Goal: Transaction & Acquisition: Purchase product/service

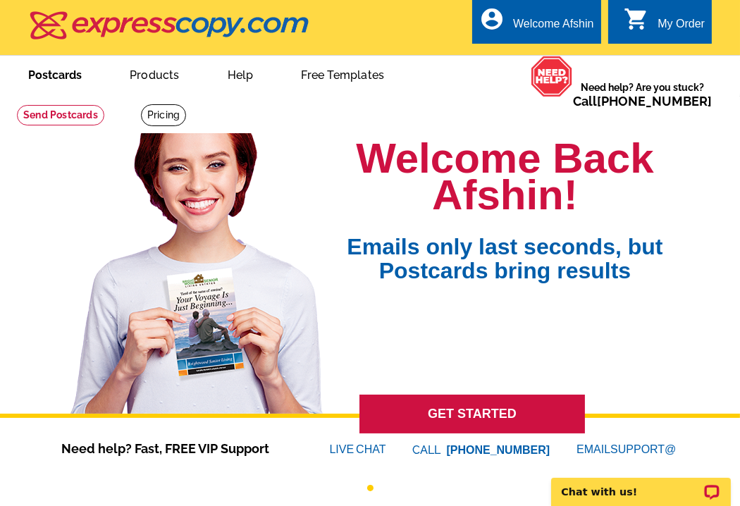
click at [70, 82] on link "Postcards" at bounding box center [55, 73] width 99 height 33
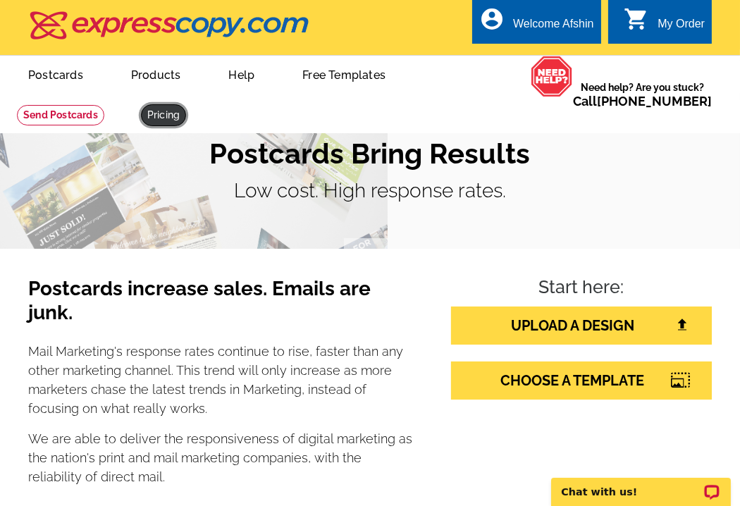
click at [172, 121] on link at bounding box center [163, 115] width 45 height 22
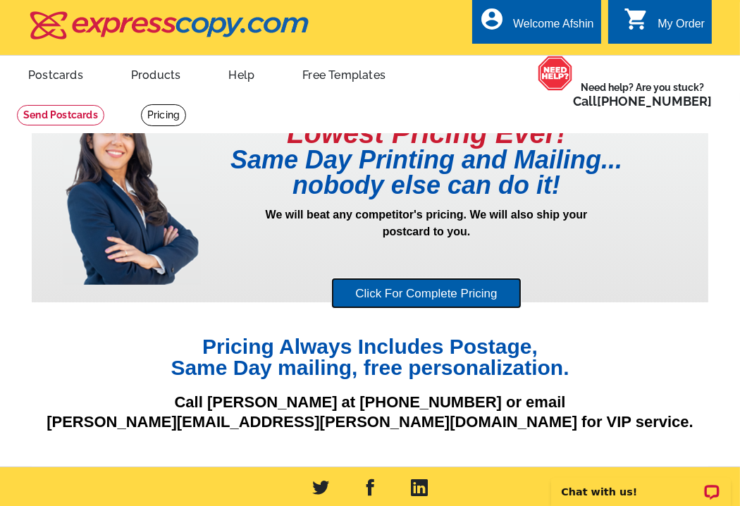
click at [402, 298] on link "Click For Complete Pricing" at bounding box center [426, 294] width 190 height 32
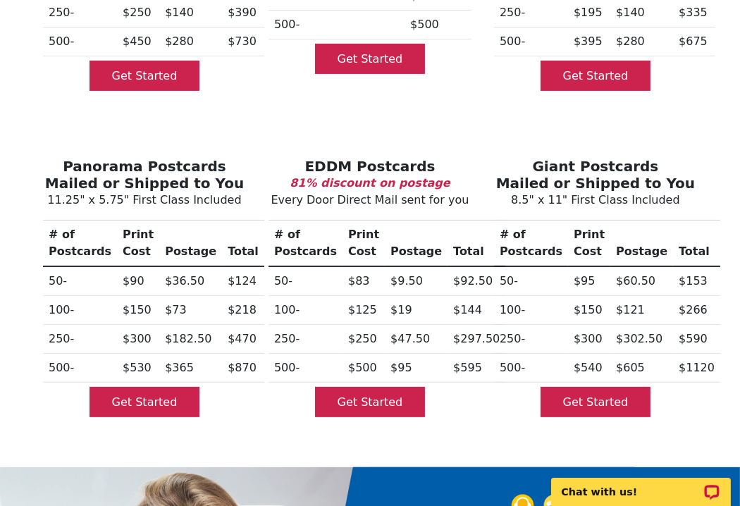
scroll to position [395, 0]
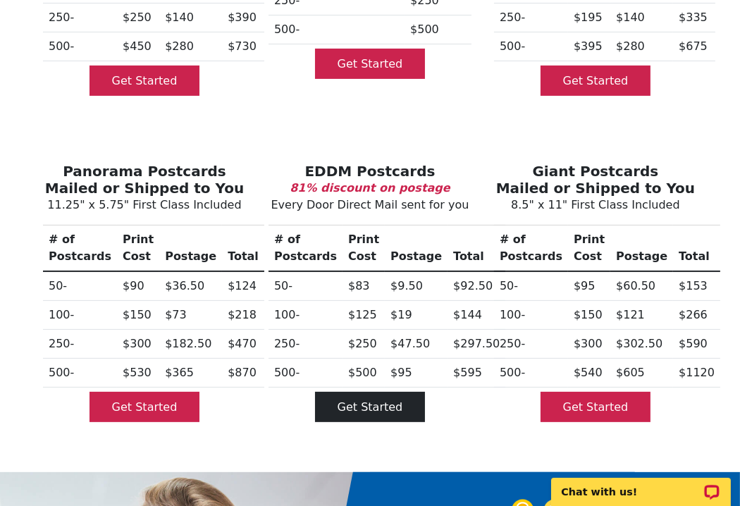
click at [386, 392] on link "Get Started" at bounding box center [370, 407] width 111 height 30
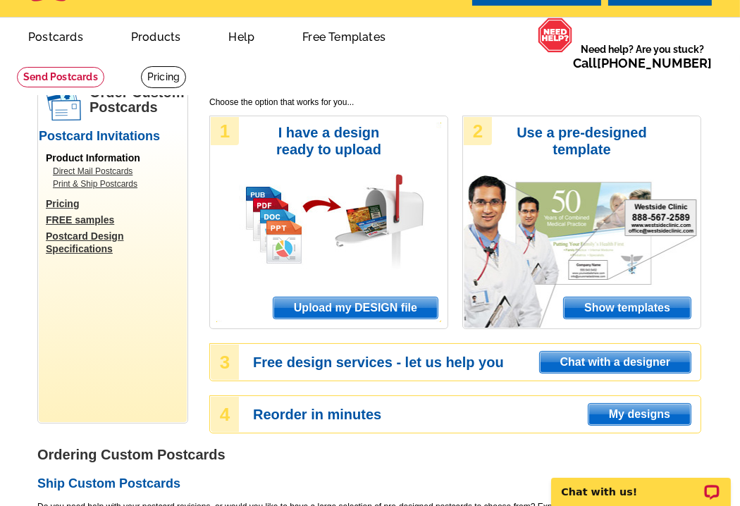
scroll to position [56, 0]
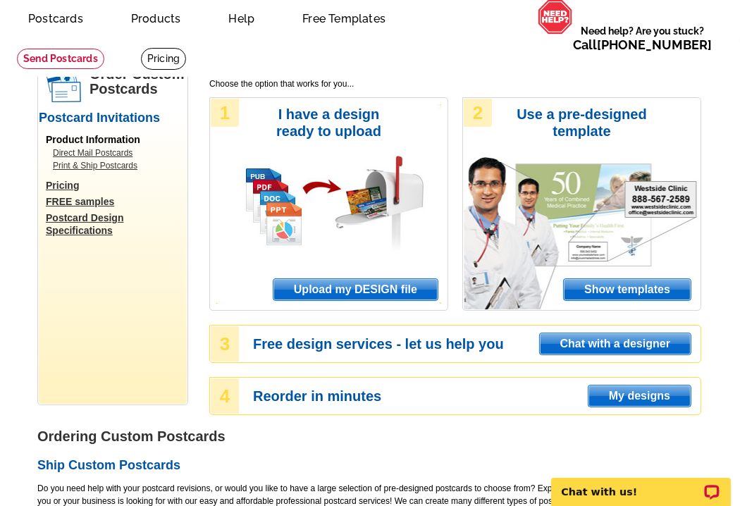
click at [619, 289] on span "Show templates" at bounding box center [627, 289] width 127 height 21
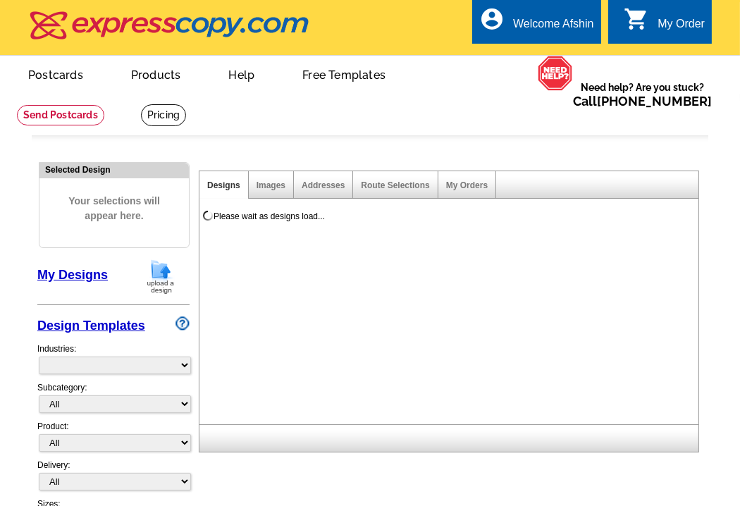
select select "971"
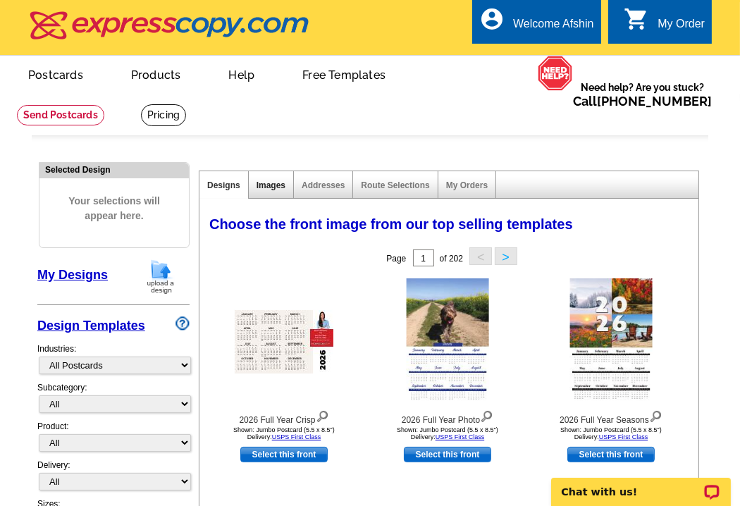
click at [268, 183] on link "Images" at bounding box center [271, 186] width 29 height 10
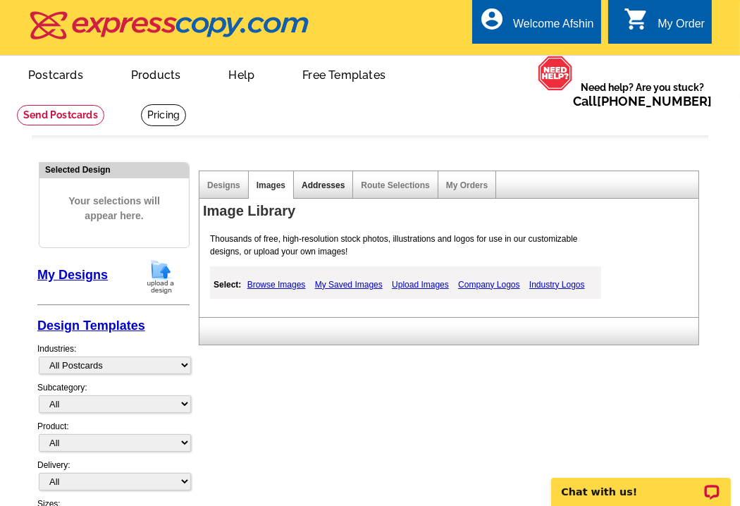
click at [322, 187] on link "Addresses" at bounding box center [323, 186] width 43 height 10
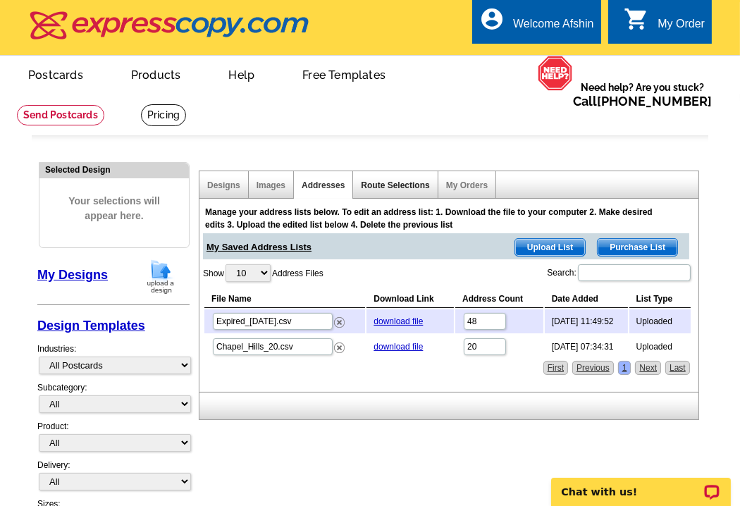
click at [386, 185] on link "Route Selections" at bounding box center [395, 186] width 68 height 10
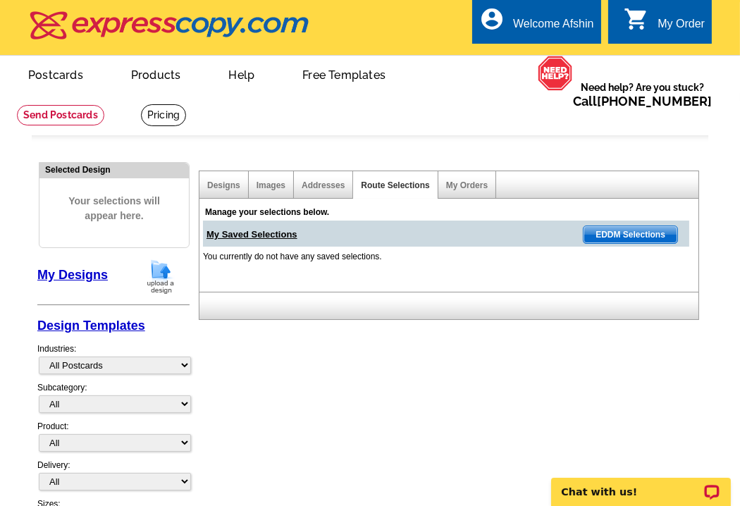
click at [629, 233] on span "EDDM Selections" at bounding box center [631, 234] width 94 height 17
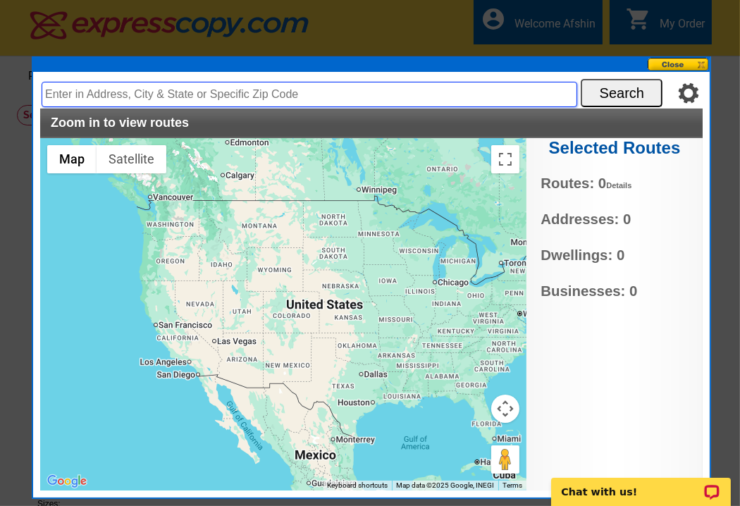
click at [214, 92] on input "text" at bounding box center [310, 94] width 536 height 25
type input "33224 n 60th way scottsdale"
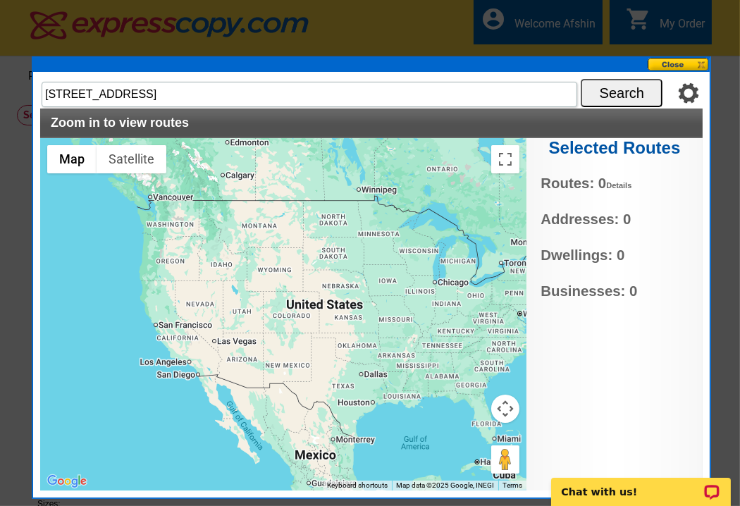
click at [616, 92] on button "Search" at bounding box center [622, 93] width 82 height 28
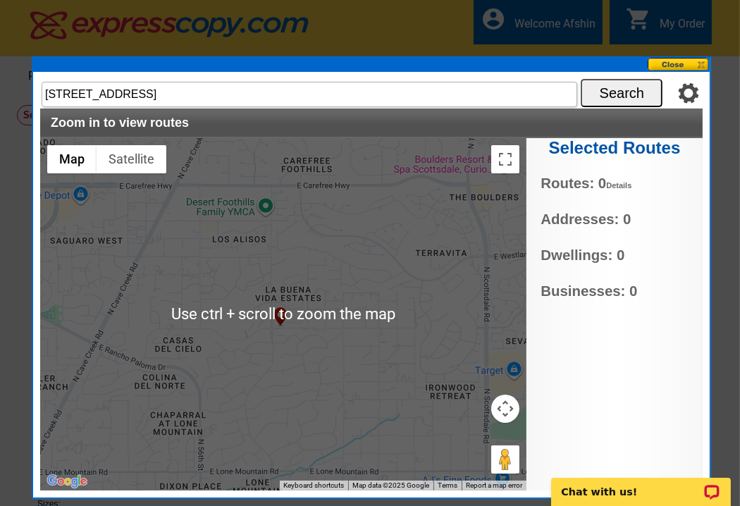
scroll to position [56, 0]
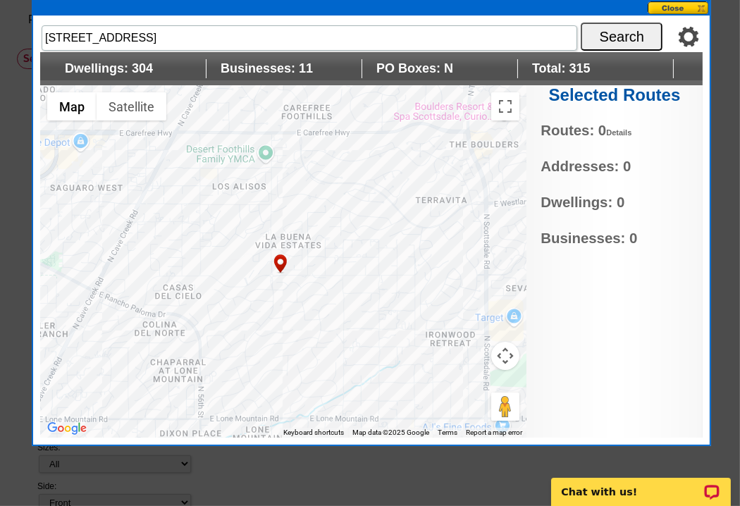
click at [277, 262] on img "33224 N 60th Way, Scottsdale, AZ 85266, USA" at bounding box center [280, 264] width 17 height 23
click at [279, 251] on div at bounding box center [283, 261] width 487 height 353
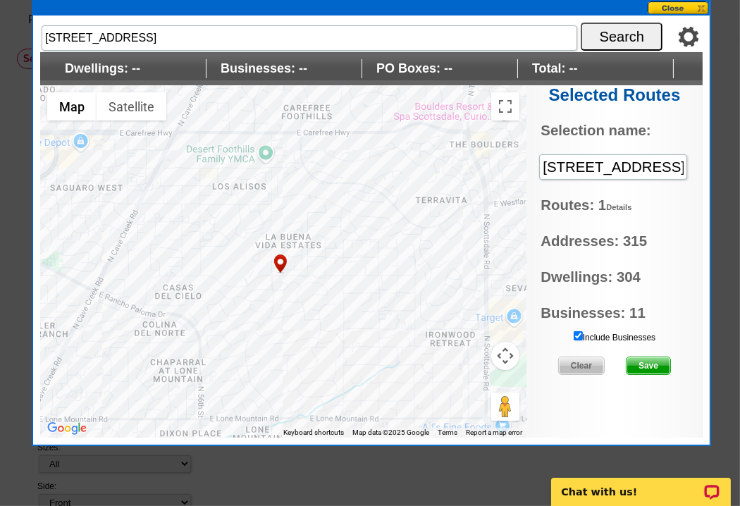
click at [583, 335] on label "Include Businesses" at bounding box center [615, 337] width 82 height 13
click at [583, 335] on input "Include Businesses" at bounding box center [578, 335] width 9 height 9
click at [646, 362] on span "Save" at bounding box center [649, 365] width 44 height 17
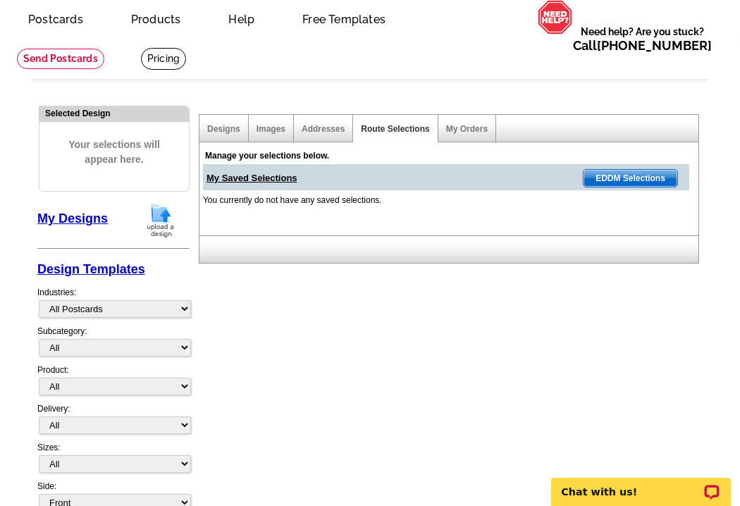
click at [618, 176] on span "EDDM Selections" at bounding box center [631, 178] width 94 height 17
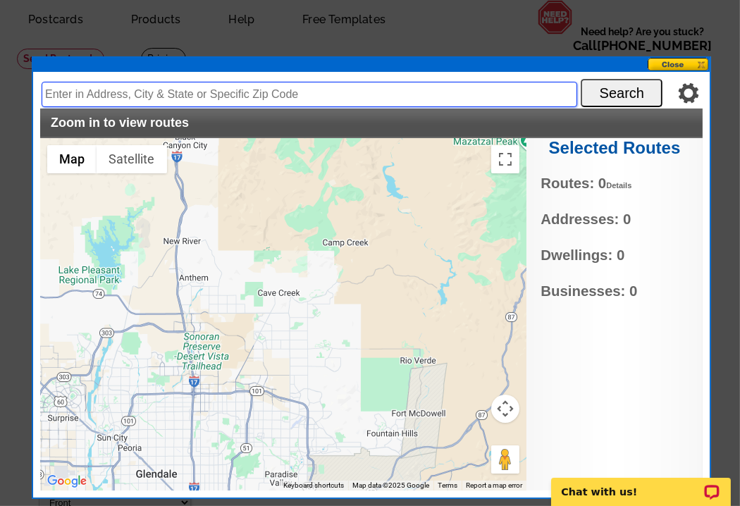
click at [158, 90] on input "text" at bounding box center [310, 94] width 536 height 25
type input "33224 n 60th way scottsdale"
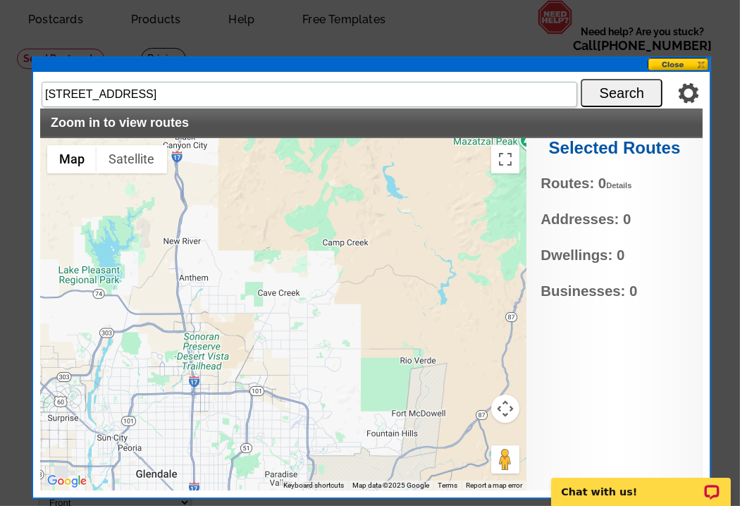
click at [611, 92] on button "Search" at bounding box center [622, 93] width 82 height 28
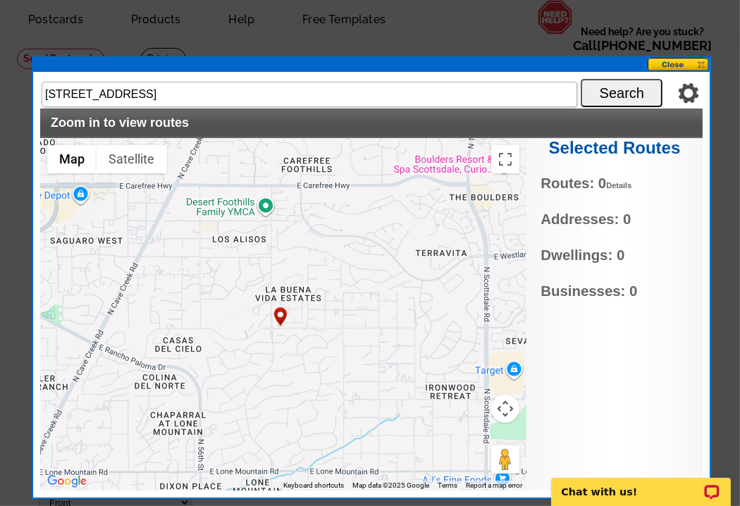
click at [279, 314] on img "33224 N 60th Way, Scottsdale, AZ 85266, USA" at bounding box center [280, 317] width 17 height 23
click at [280, 324] on img "33224 N 60th Way, Scottsdale, AZ 85266, USA" at bounding box center [280, 317] width 17 height 23
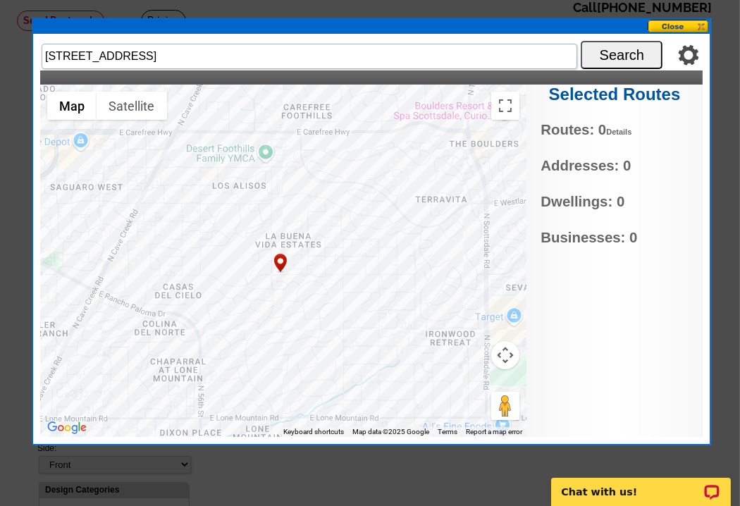
scroll to position [113, 0]
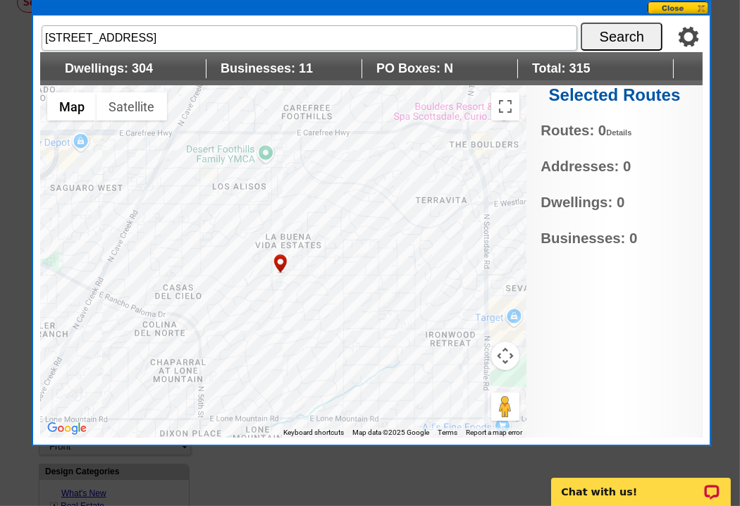
click at [280, 260] on img "33224 N 60th Way, Scottsdale, AZ 85266, USA" at bounding box center [280, 264] width 17 height 23
click at [281, 260] on img "33224 N 60th Way, Scottsdale, AZ 85266, USA" at bounding box center [280, 264] width 17 height 23
click at [271, 173] on div at bounding box center [283, 261] width 487 height 353
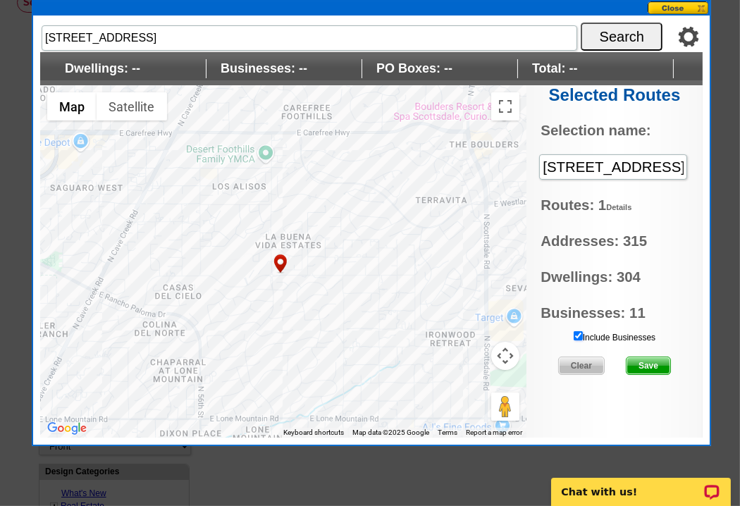
click at [576, 331] on input "Include Businesses" at bounding box center [578, 335] width 9 height 9
click at [544, 164] on input "33224 n 60th way scottsdale" at bounding box center [613, 167] width 148 height 26
drag, startPoint x: 542, startPoint y: 164, endPoint x: 759, endPoint y: 179, distance: 217.7
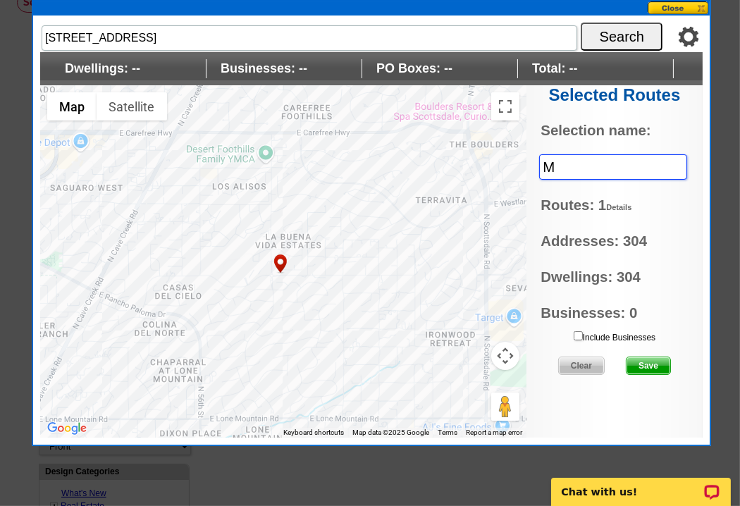
scroll to position [0, 0]
type input "My Neighborhood"
click at [639, 362] on span "Save" at bounding box center [649, 365] width 44 height 17
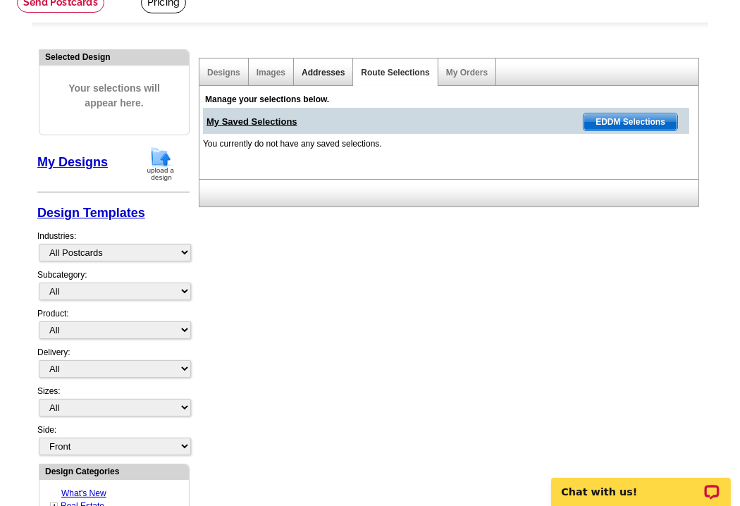
click at [312, 68] on link "Addresses" at bounding box center [323, 73] width 43 height 10
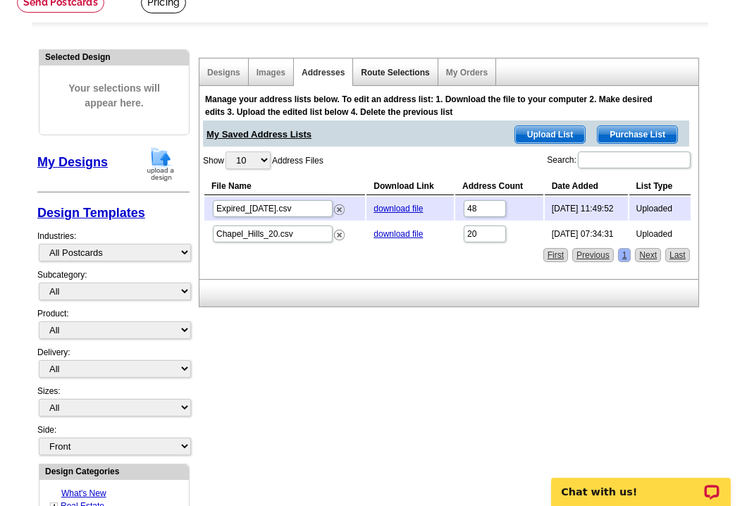
click at [376, 73] on link "Route Selections" at bounding box center [395, 73] width 68 height 10
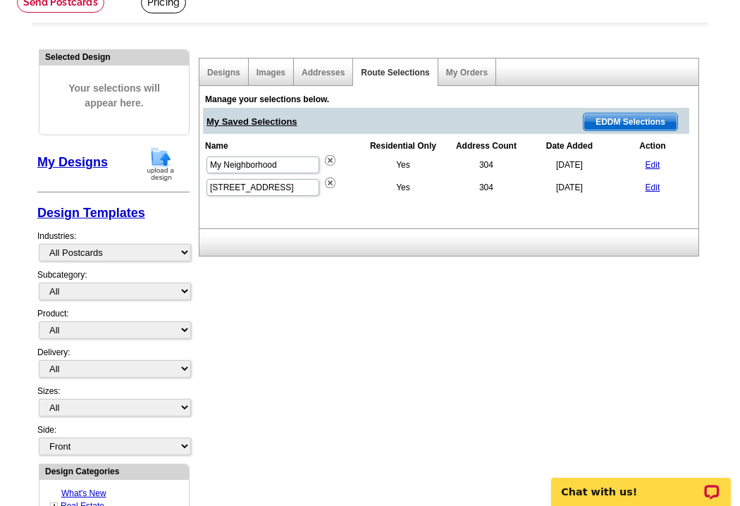
click at [651, 186] on link "Edit" at bounding box center [653, 188] width 15 height 10
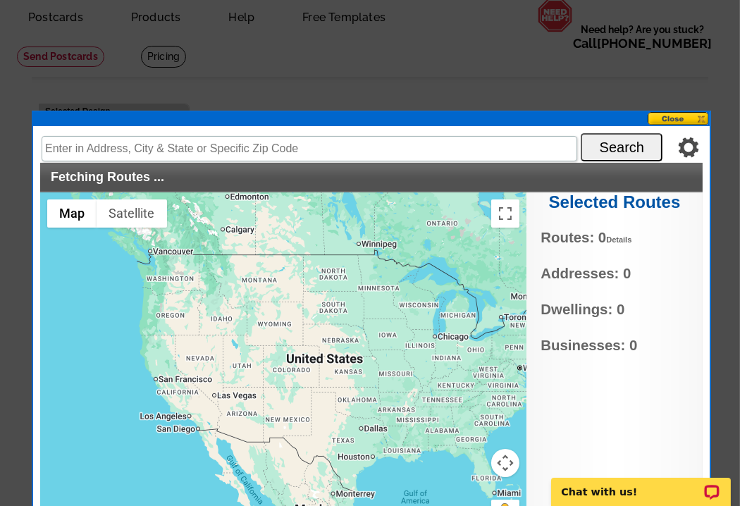
scroll to position [56, 0]
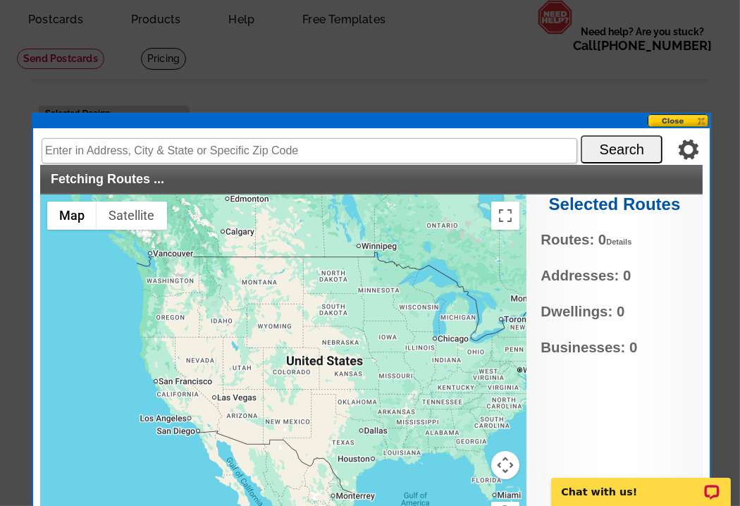
click at [688, 148] on img at bounding box center [688, 149] width 21 height 21
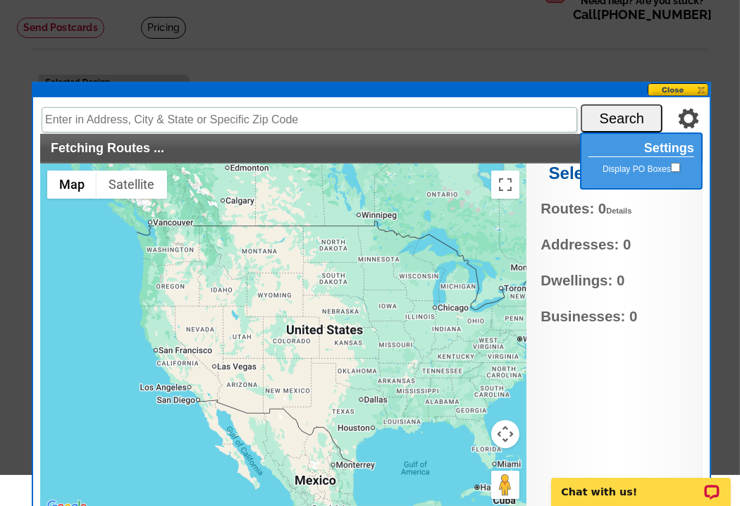
scroll to position [113, 0]
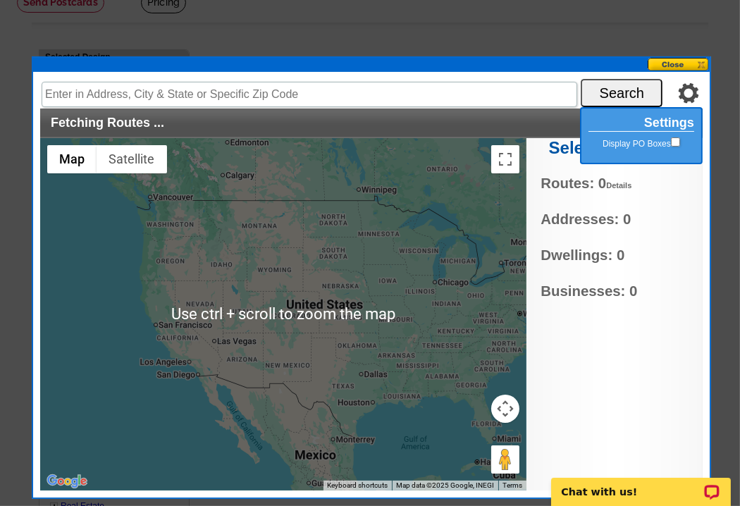
click at [437, 35] on div at bounding box center [370, 196] width 740 height 619
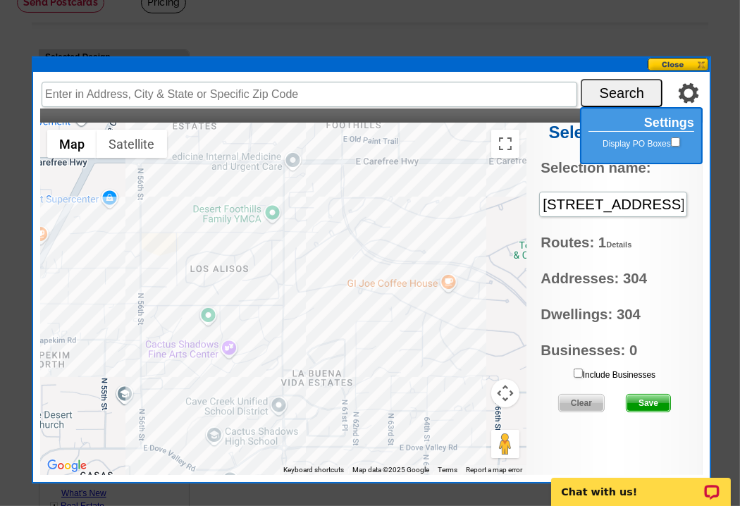
type input "33804 N 60th St, Scottsdale, AZ 85266, USA"
click at [668, 61] on button at bounding box center [679, 64] width 62 height 13
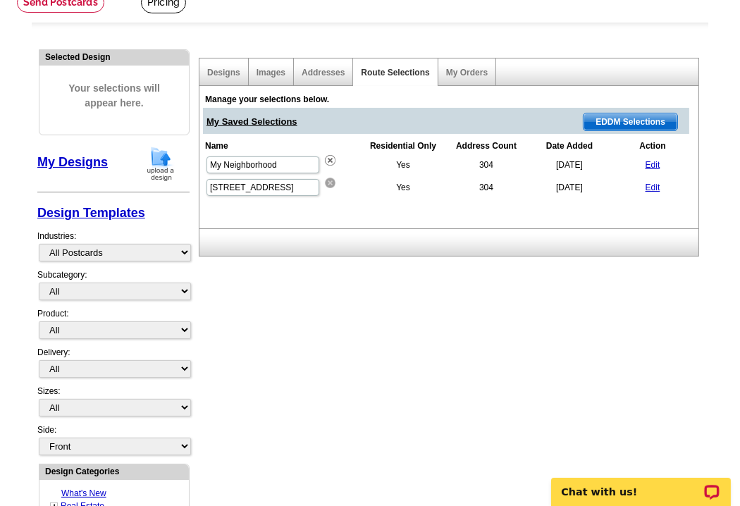
click at [329, 166] on img at bounding box center [330, 160] width 11 height 11
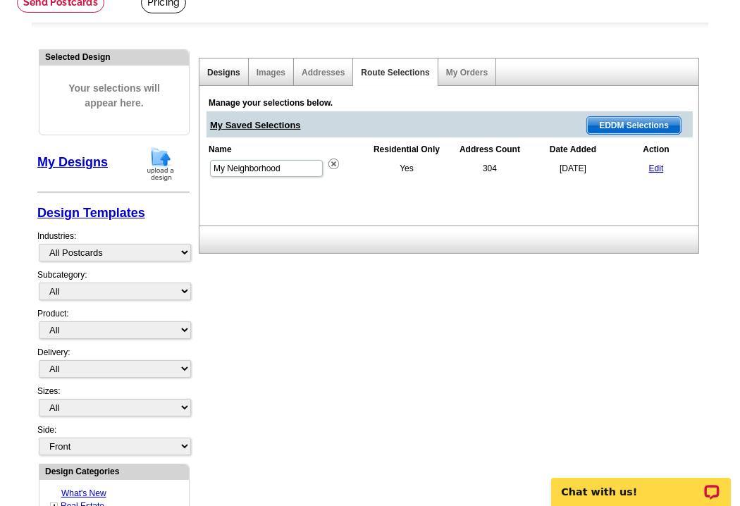
click at [226, 72] on link "Designs" at bounding box center [223, 73] width 33 height 10
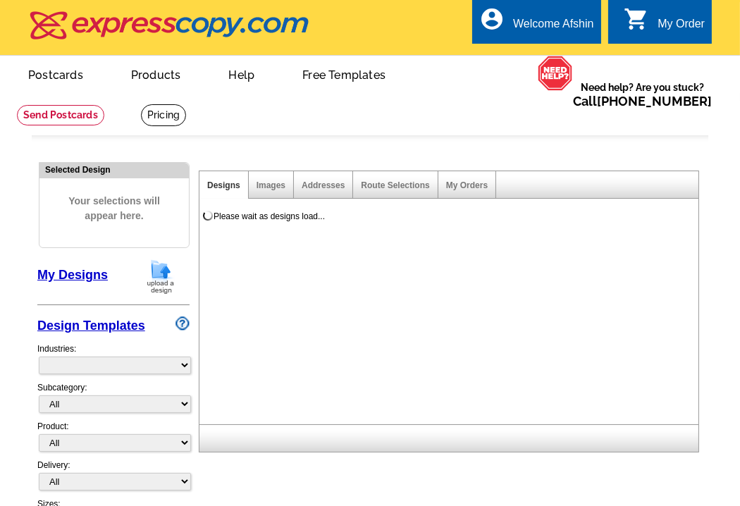
select select "785"
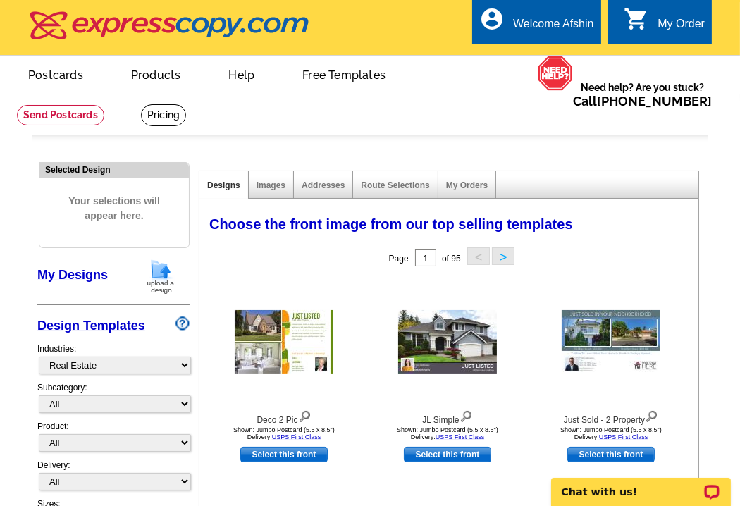
click at [65, 273] on link "My Designs" at bounding box center [72, 275] width 71 height 14
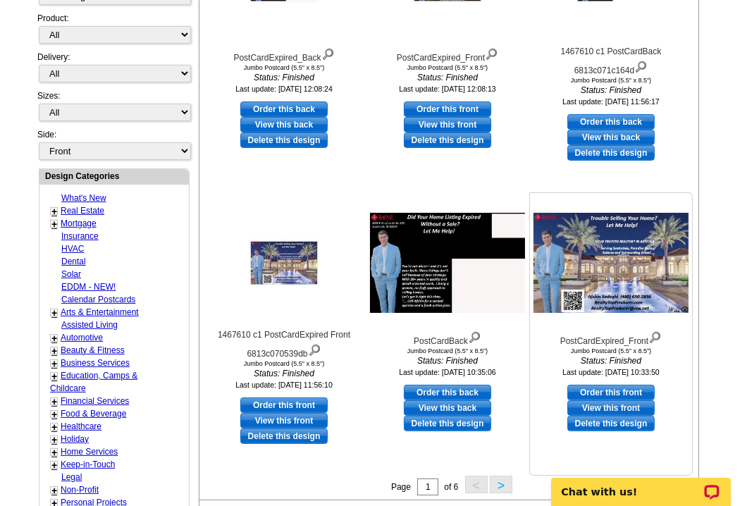
scroll to position [338, 0]
